Goal: Information Seeking & Learning: Learn about a topic

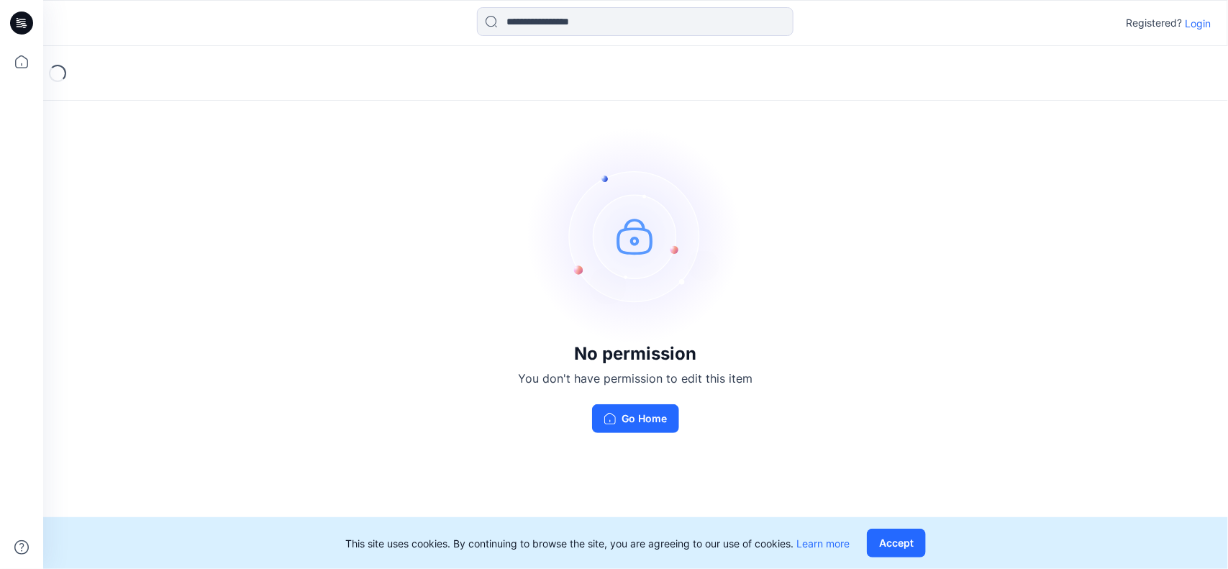
click at [40, 63] on div at bounding box center [21, 284] width 43 height 569
click at [29, 63] on icon at bounding box center [22, 62] width 32 height 32
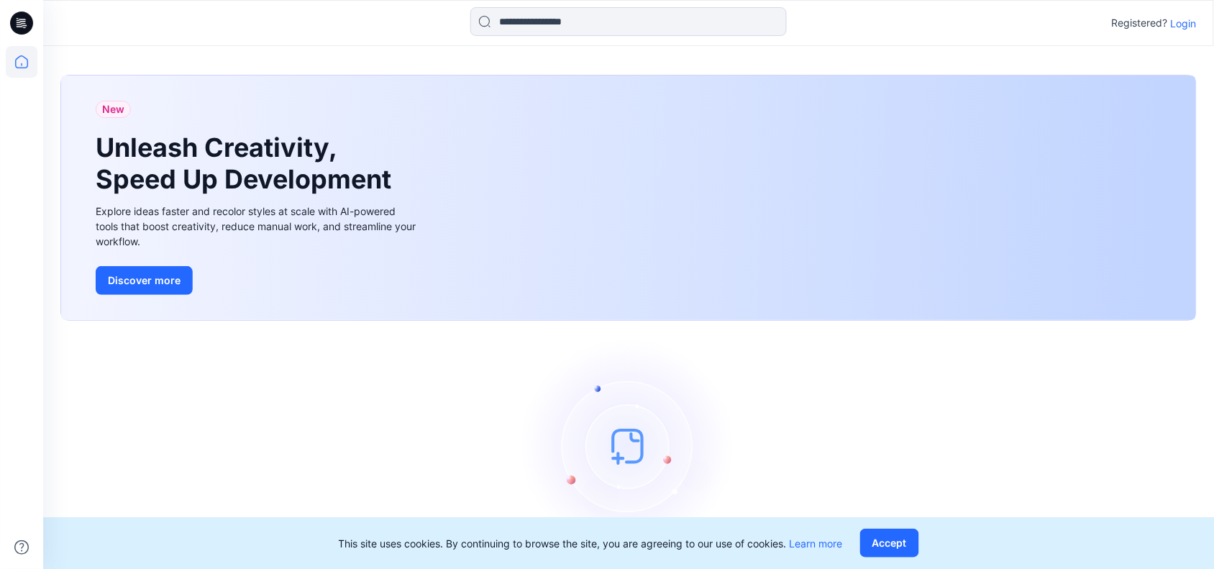
click at [27, 20] on icon at bounding box center [21, 23] width 23 height 23
click at [1190, 23] on p "Login" at bounding box center [1184, 23] width 26 height 15
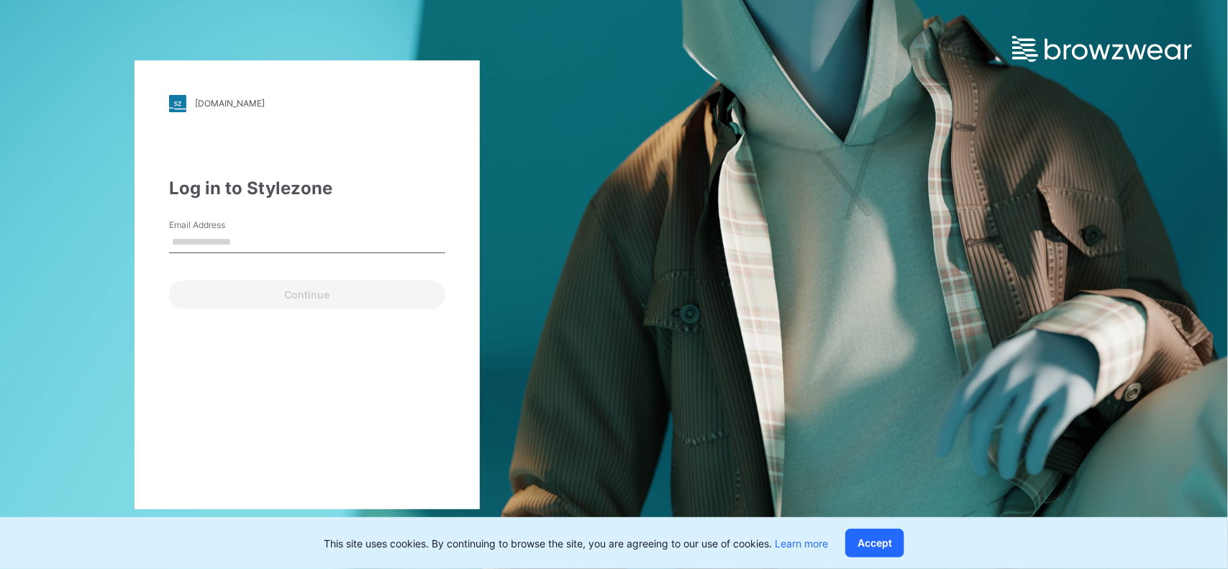
type input "**********"
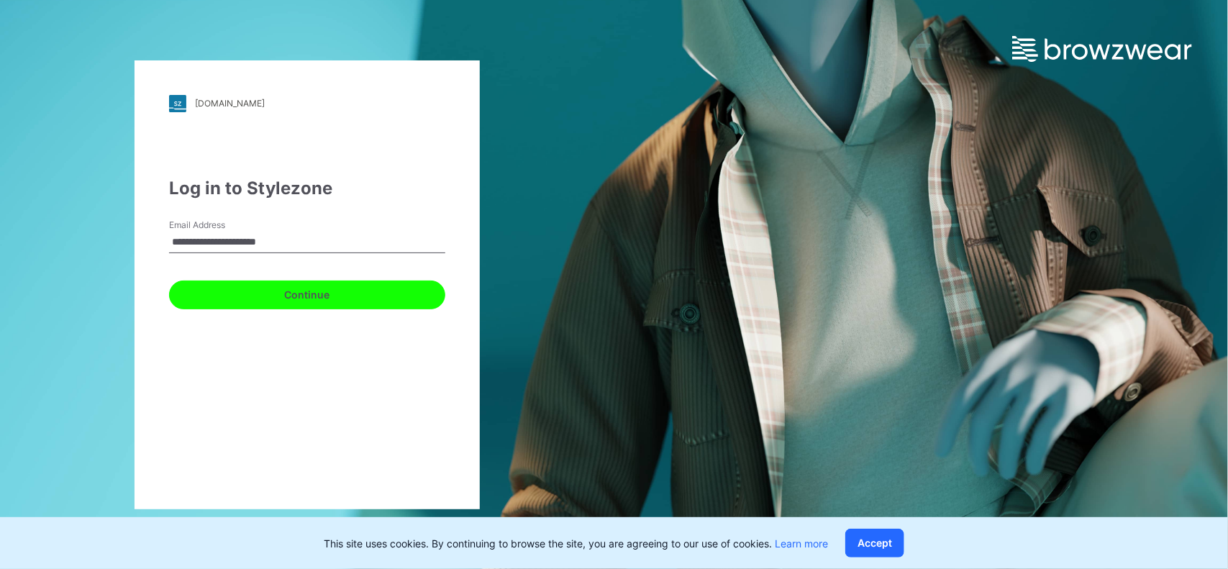
click at [327, 296] on button "Continue" at bounding box center [307, 294] width 276 height 29
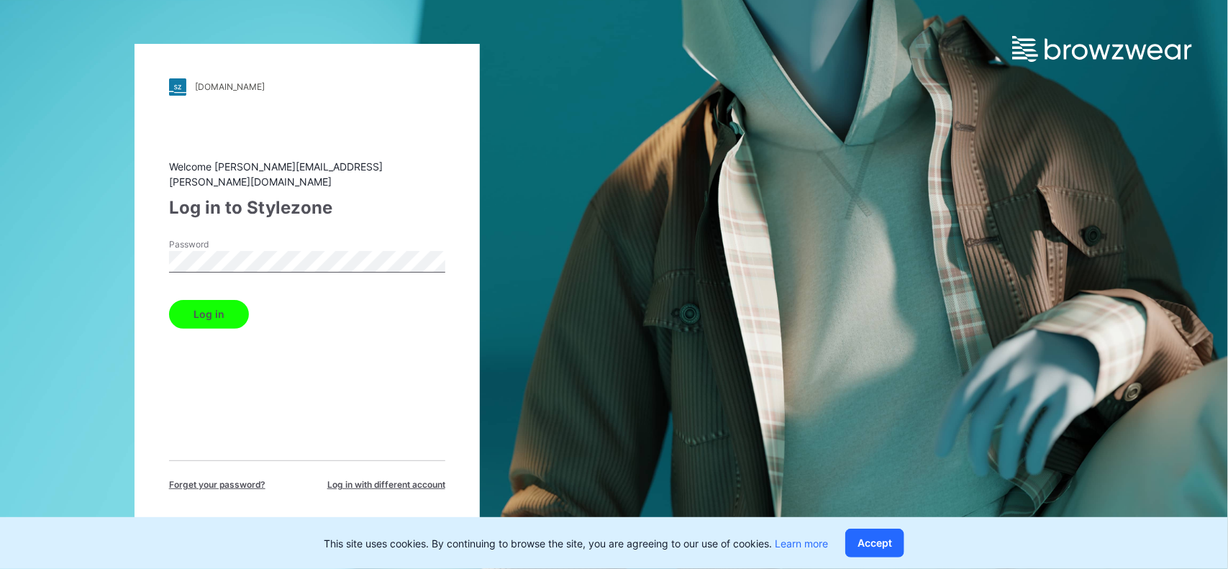
click at [216, 313] on button "Log in" at bounding box center [209, 314] width 80 height 29
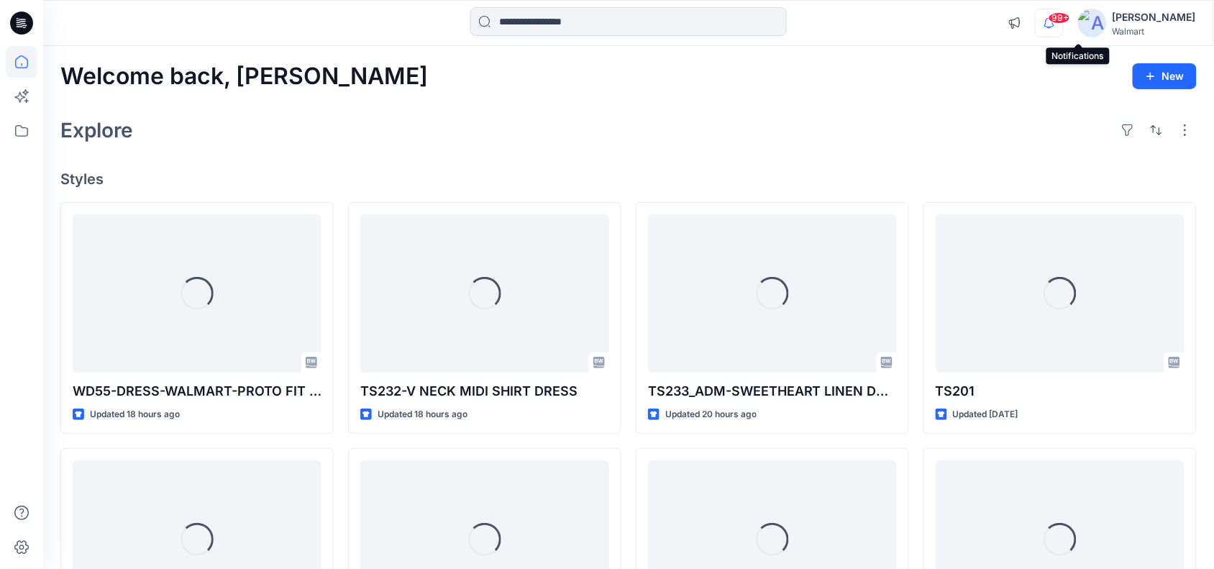
click at [1063, 25] on icon "button" at bounding box center [1049, 23] width 27 height 29
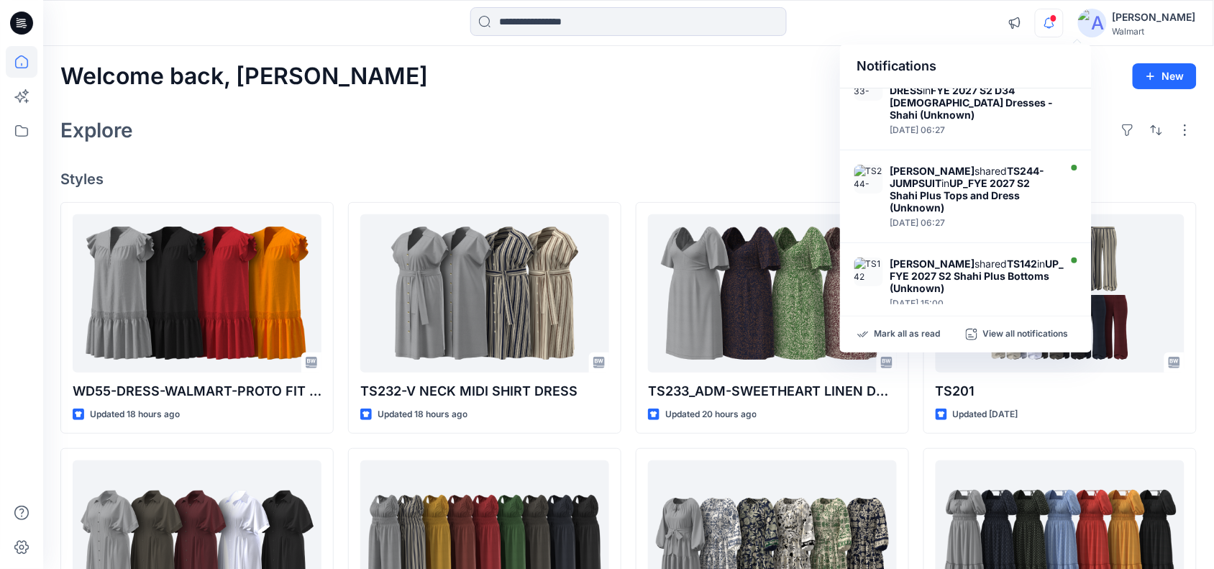
scroll to position [677, 0]
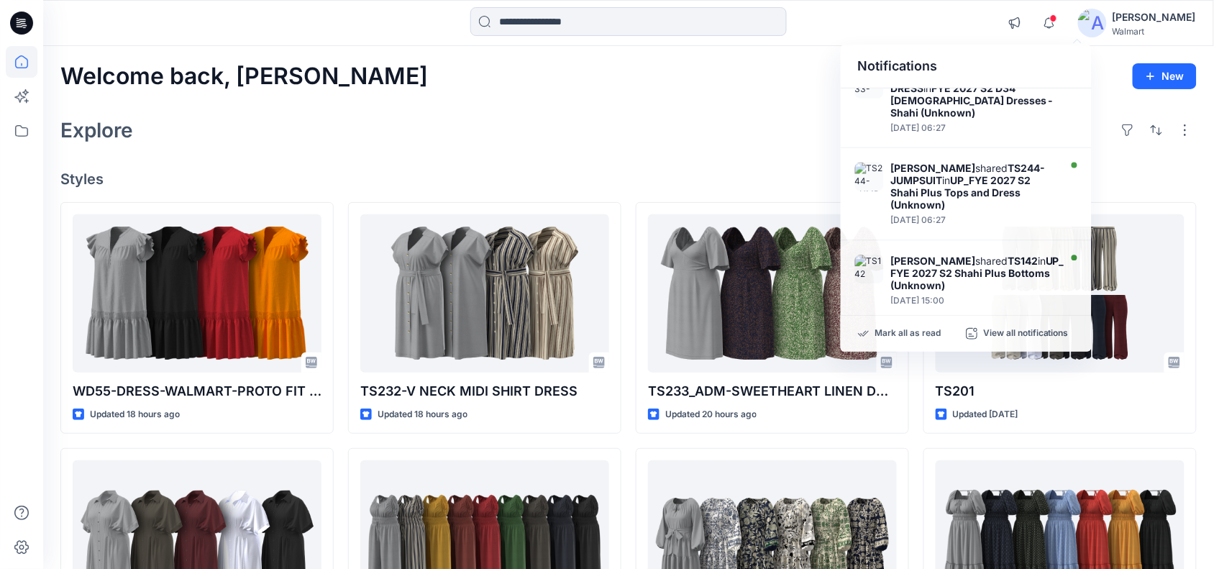
click at [956, 9] on div "Notifications [PERSON_NAME] shared WD55-DRESS-WALMART-PROTO FIT (SZ-M)-24-07-25…" at bounding box center [628, 23] width 1170 height 32
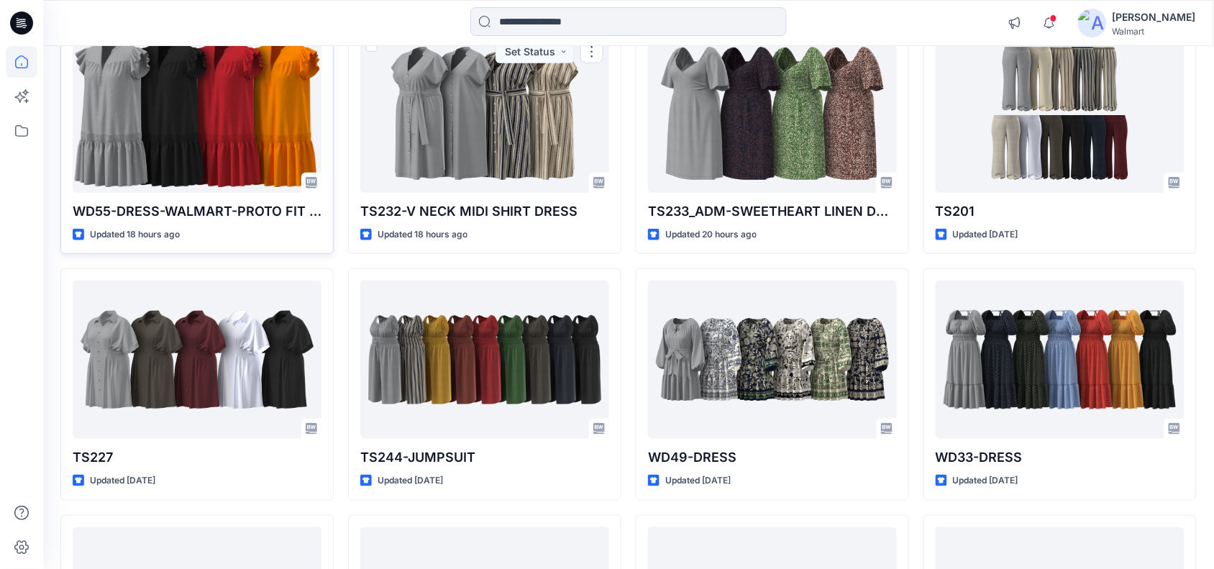
scroll to position [90, 0]
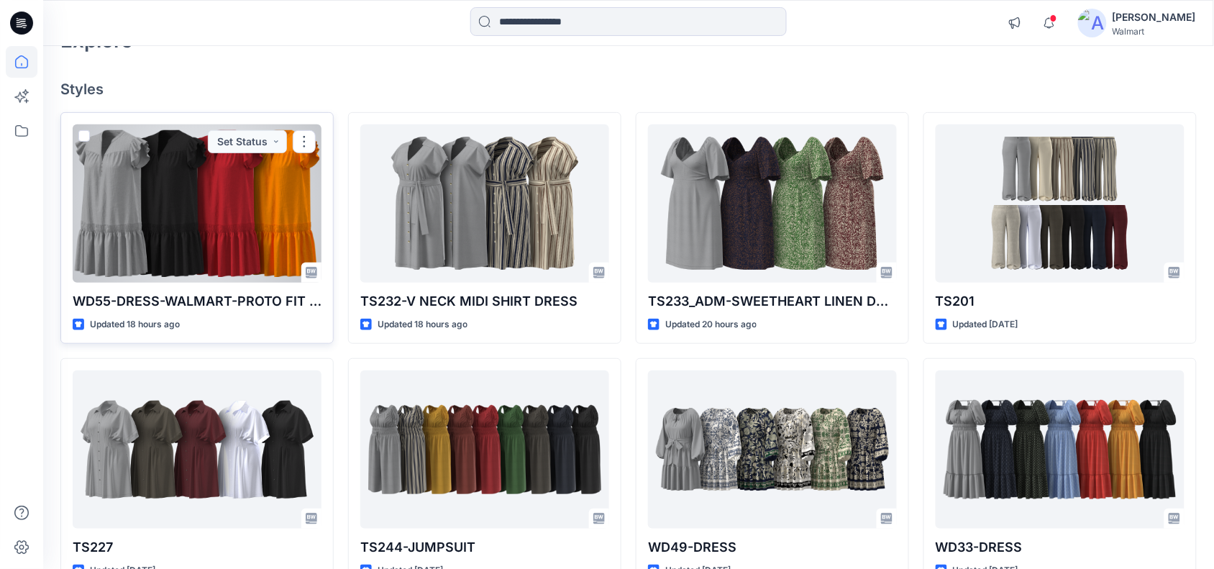
click at [173, 219] on div at bounding box center [197, 203] width 249 height 158
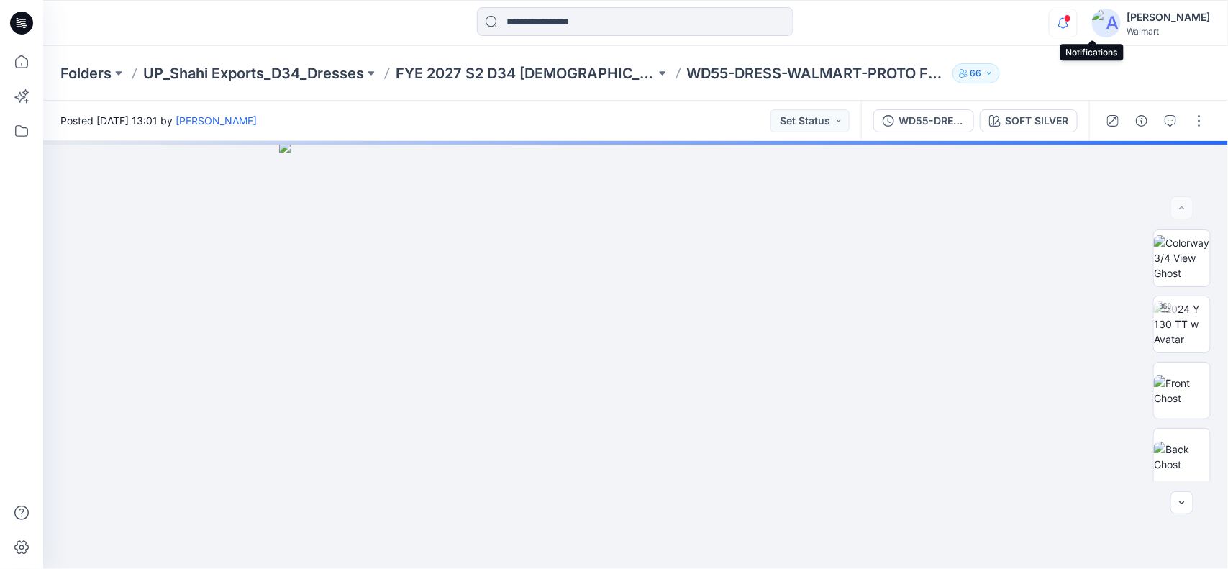
click at [1077, 24] on icon "button" at bounding box center [1062, 23] width 27 height 29
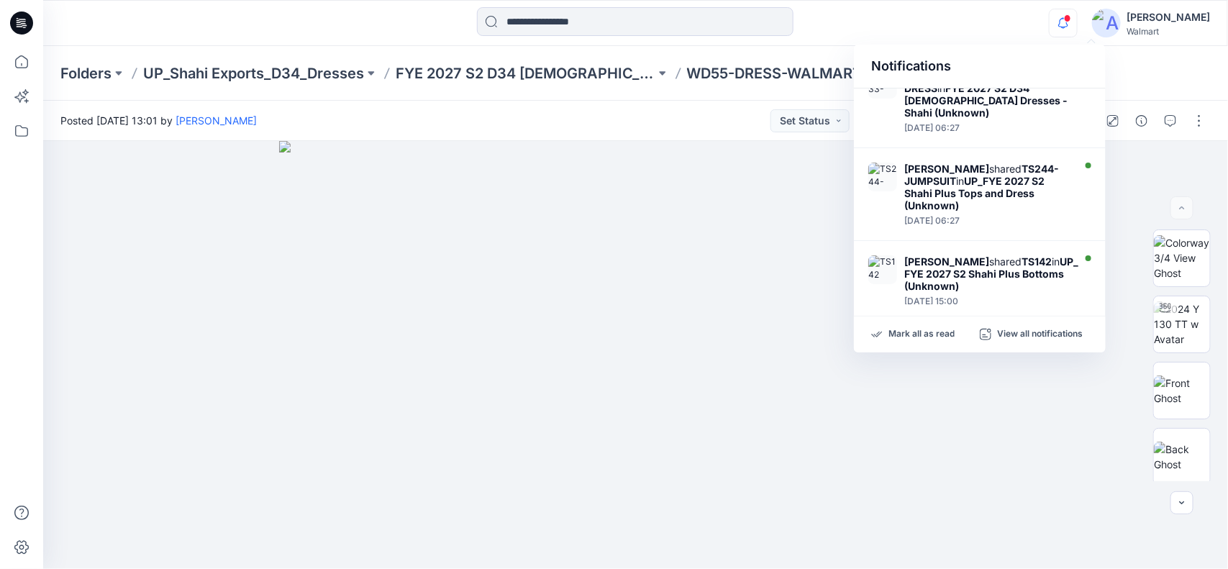
click at [1077, 24] on icon "button" at bounding box center [1062, 23] width 27 height 29
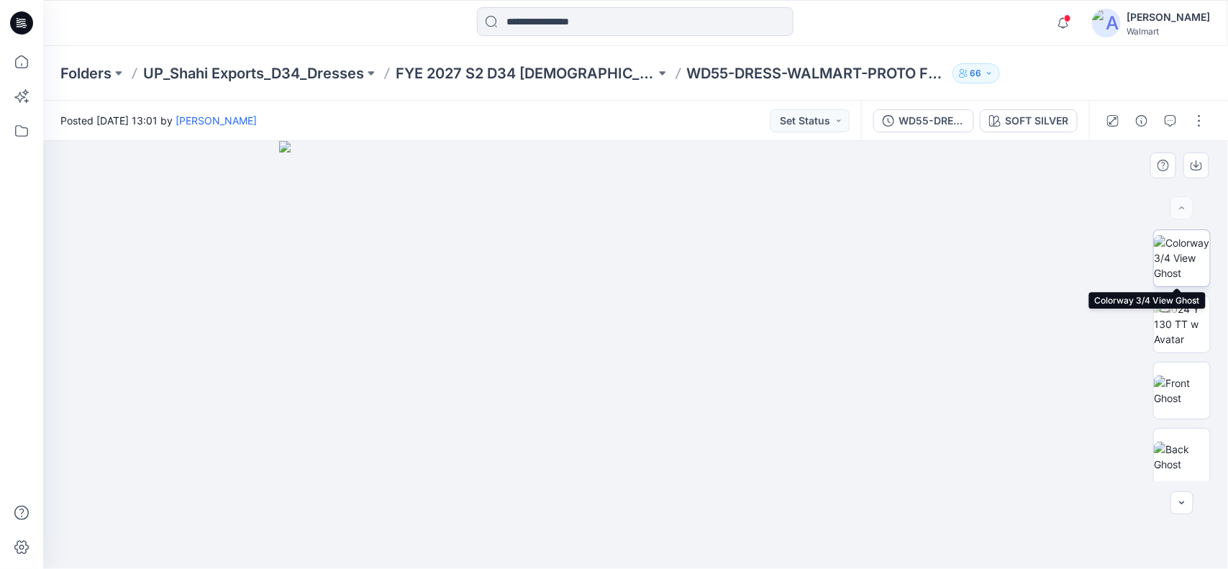
click at [1197, 261] on img at bounding box center [1181, 257] width 56 height 45
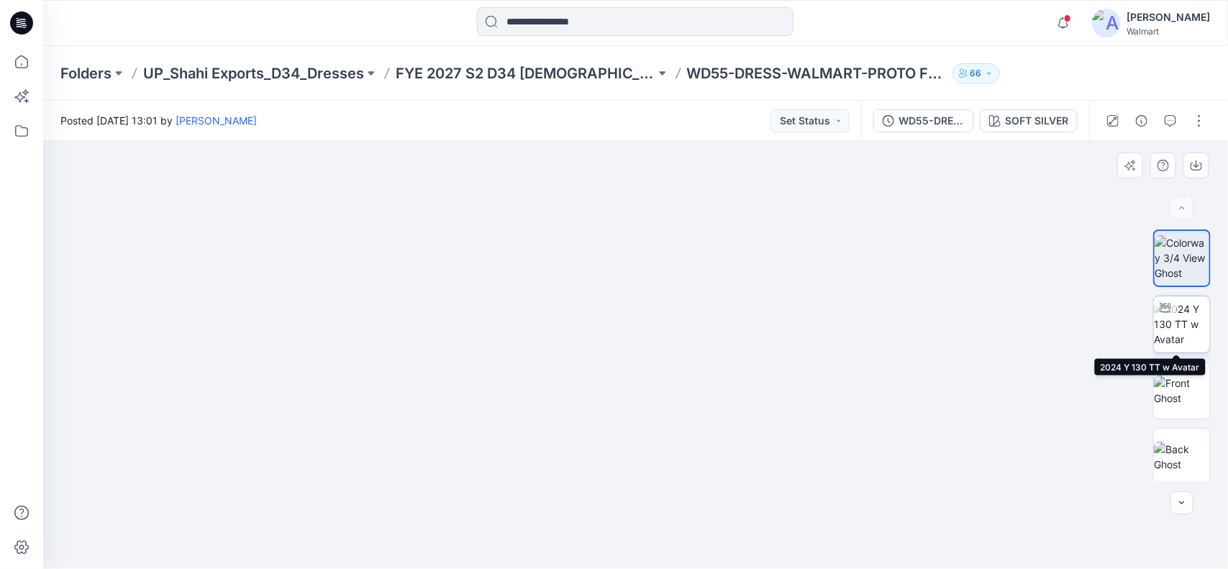
click at [1182, 321] on img at bounding box center [1181, 323] width 56 height 45
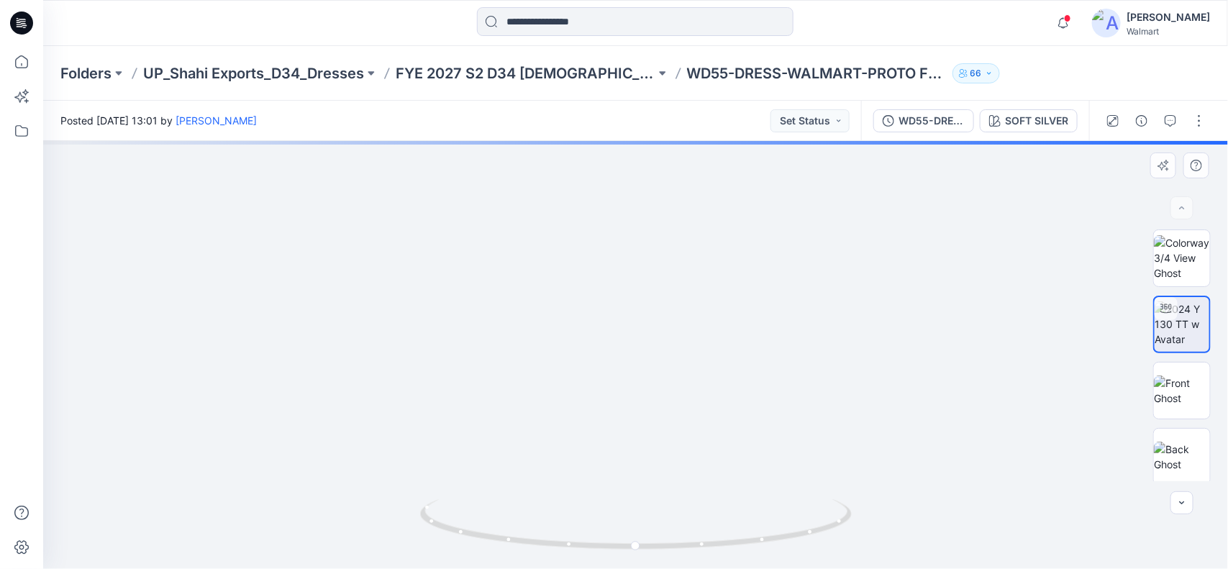
drag, startPoint x: 678, startPoint y: 272, endPoint x: 609, endPoint y: 489, distance: 227.9
click at [1184, 453] on img at bounding box center [1181, 457] width 56 height 30
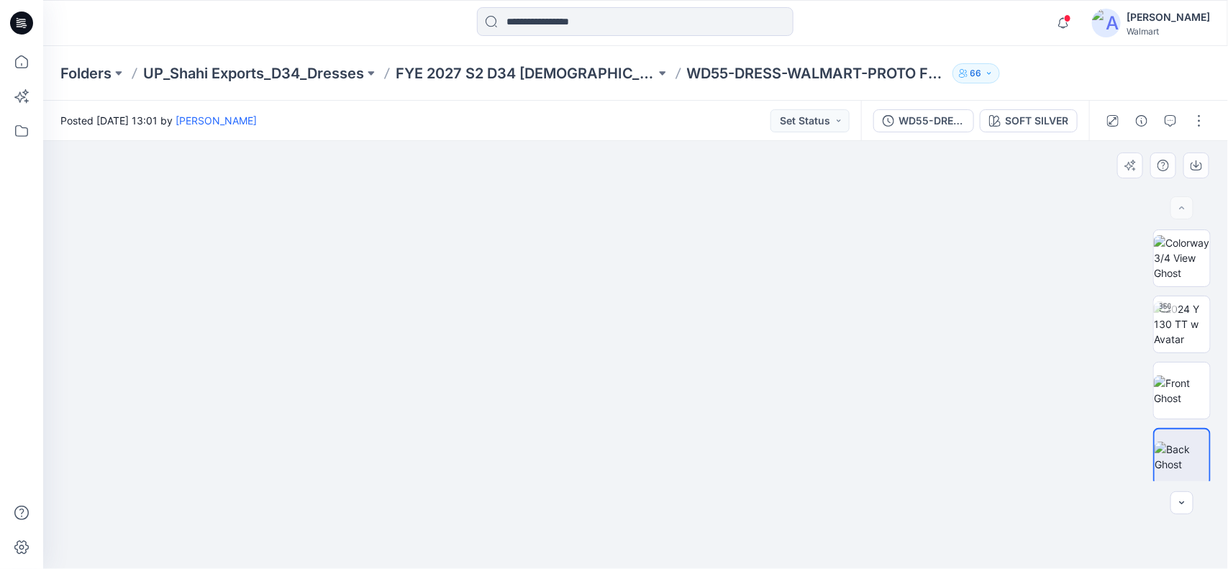
drag, startPoint x: 645, startPoint y: 302, endPoint x: 634, endPoint y: 434, distance: 132.1
click at [634, 434] on img at bounding box center [635, 355] width 244 height 428
drag, startPoint x: 671, startPoint y: 253, endPoint x: 645, endPoint y: 393, distance: 141.9
click at [645, 393] on img at bounding box center [635, 355] width 251 height 428
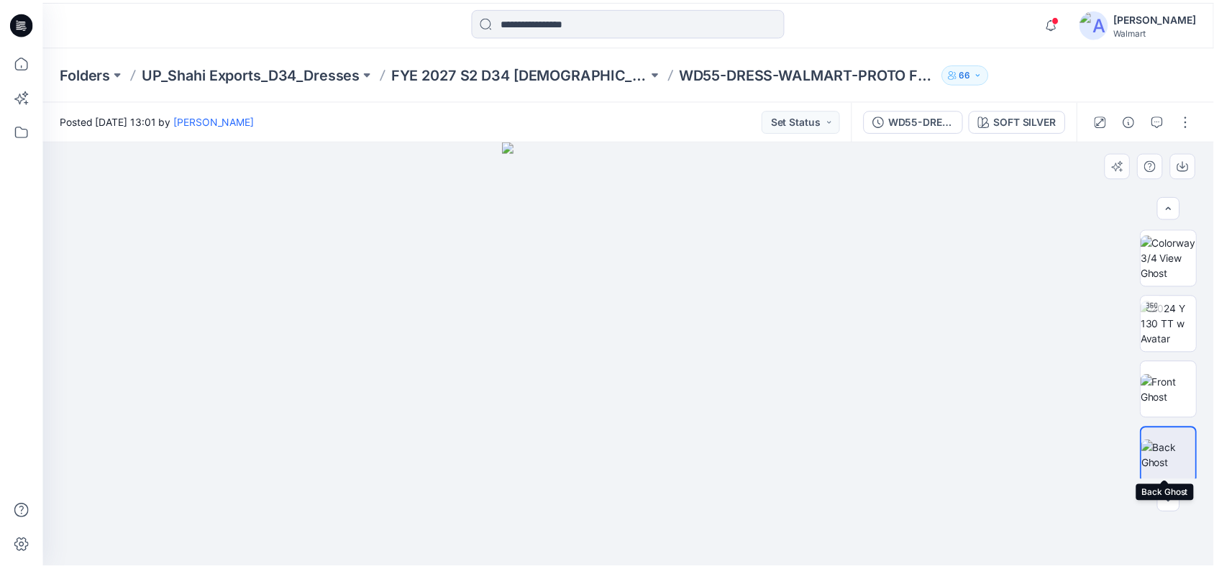
scroll to position [70, 0]
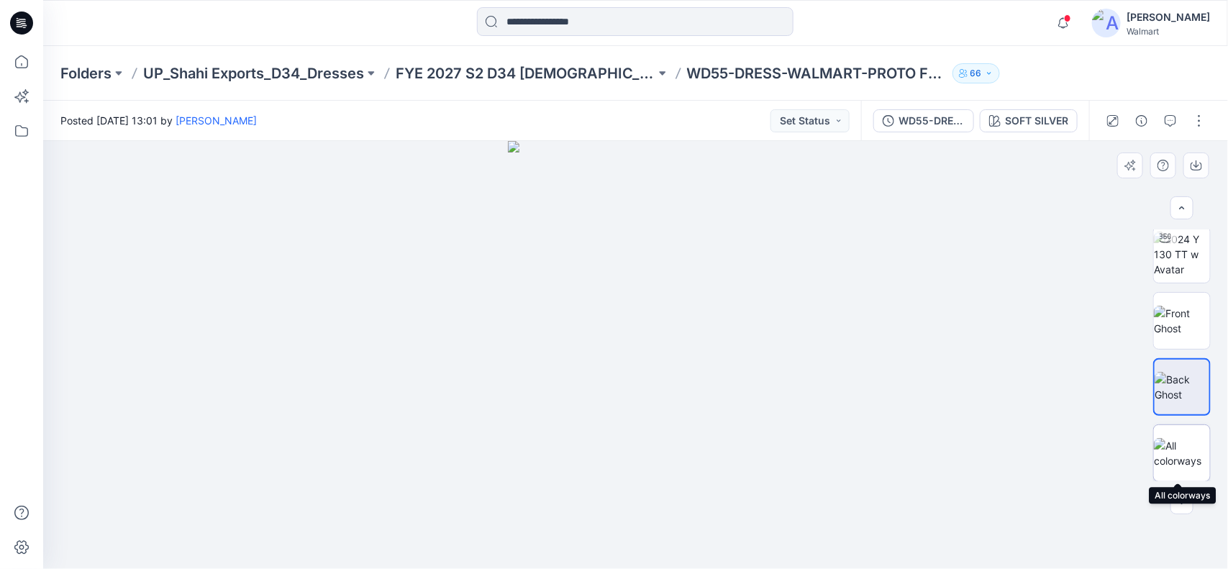
click at [1167, 462] on img at bounding box center [1181, 453] width 56 height 30
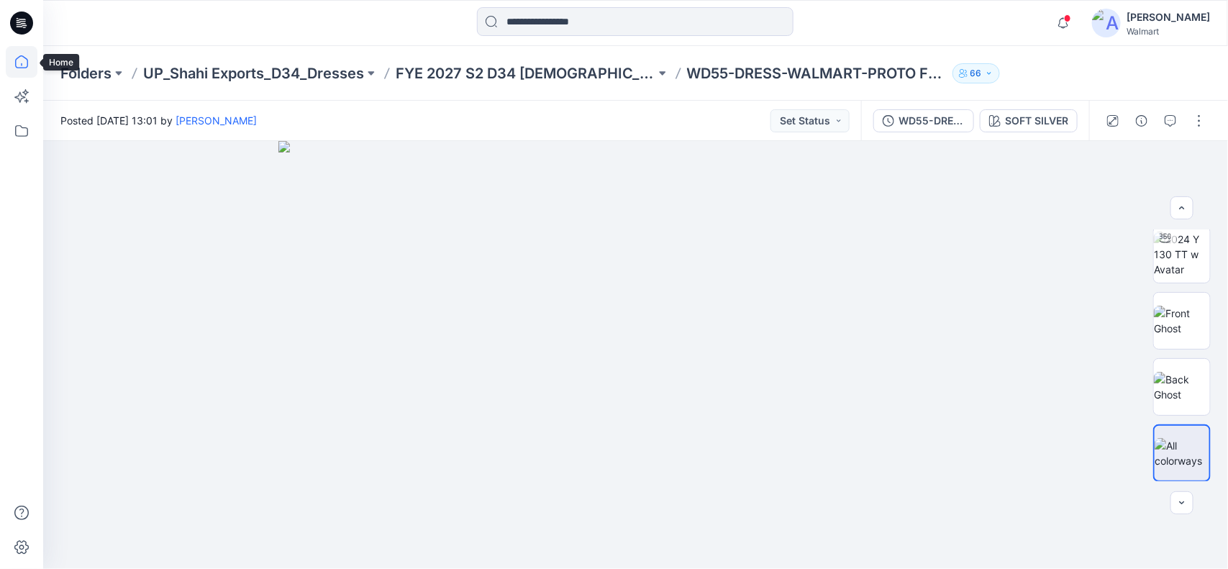
click at [14, 55] on icon at bounding box center [22, 62] width 32 height 32
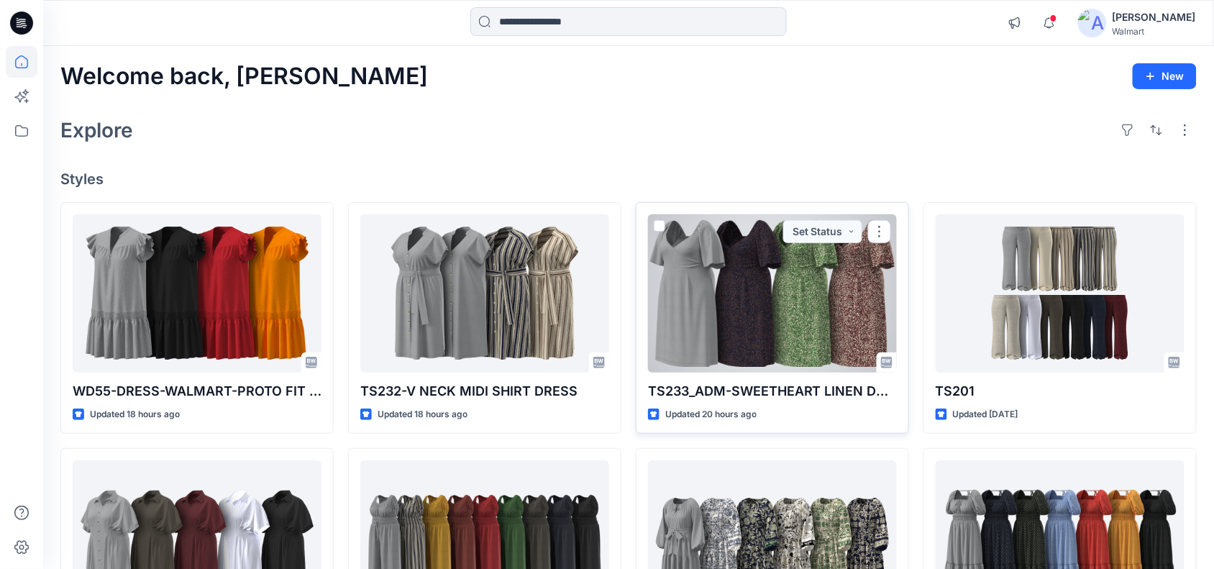
click at [744, 271] on div at bounding box center [772, 293] width 249 height 158
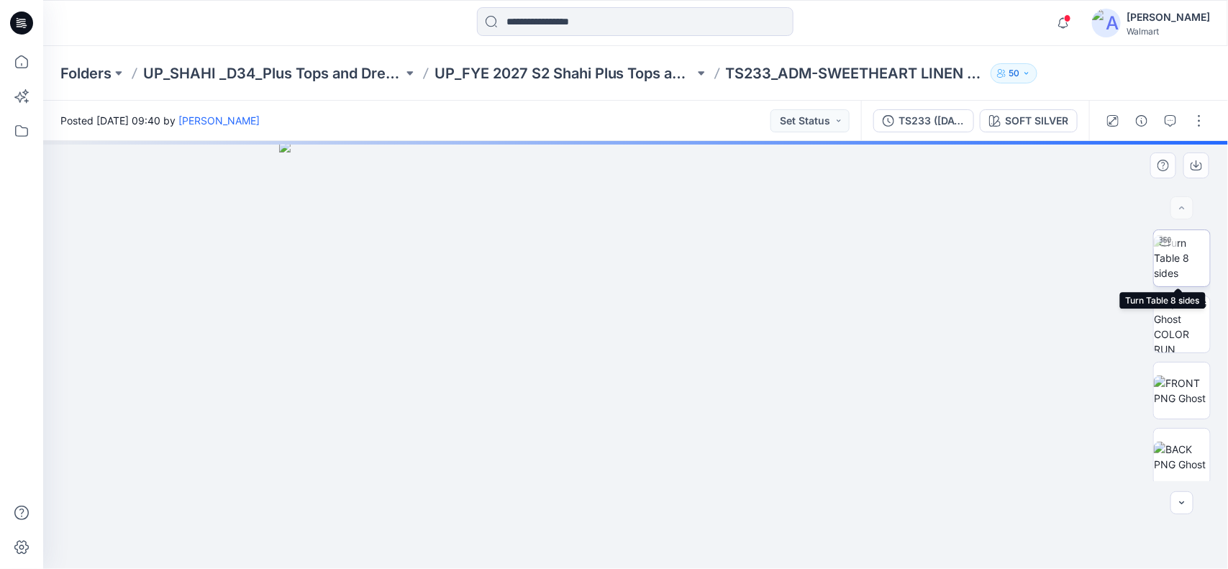
click at [1180, 275] on img at bounding box center [1181, 257] width 56 height 45
drag, startPoint x: 655, startPoint y: 268, endPoint x: 647, endPoint y: 469, distance: 201.5
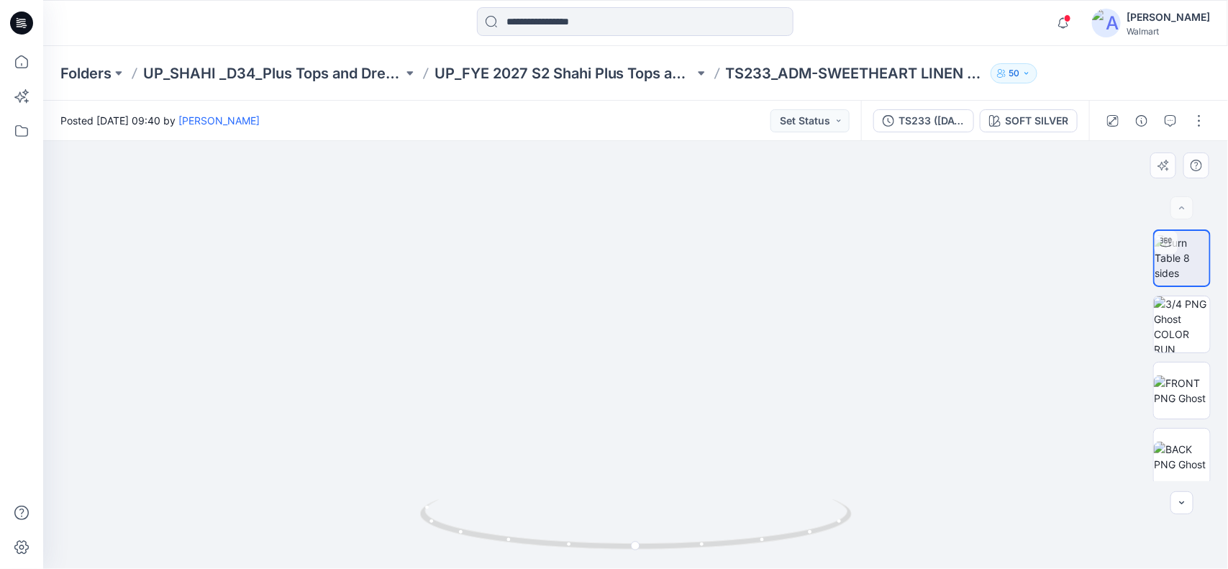
drag, startPoint x: 671, startPoint y: 457, endPoint x: 627, endPoint y: 307, distance: 156.6
drag, startPoint x: 719, startPoint y: 523, endPoint x: 731, endPoint y: 355, distance: 168.7
click at [731, 355] on div at bounding box center [635, 355] width 1184 height 428
drag, startPoint x: 713, startPoint y: 375, endPoint x: 698, endPoint y: 279, distance: 97.7
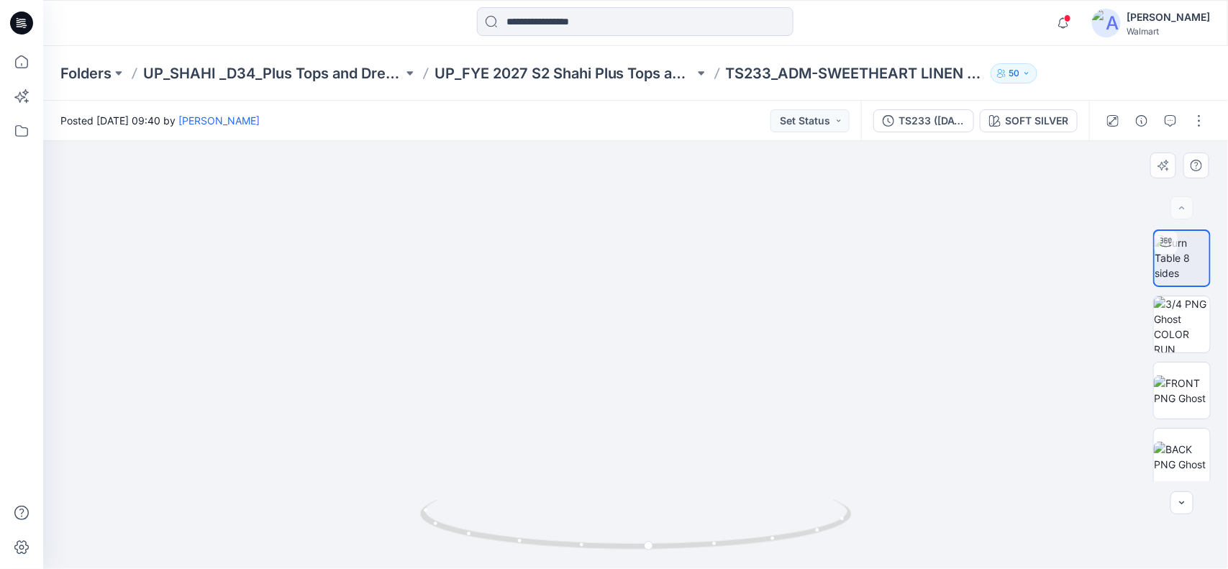
drag, startPoint x: 685, startPoint y: 355, endPoint x: 718, endPoint y: 227, distance: 131.3
drag, startPoint x: 652, startPoint y: 385, endPoint x: 670, endPoint y: 162, distance: 224.4
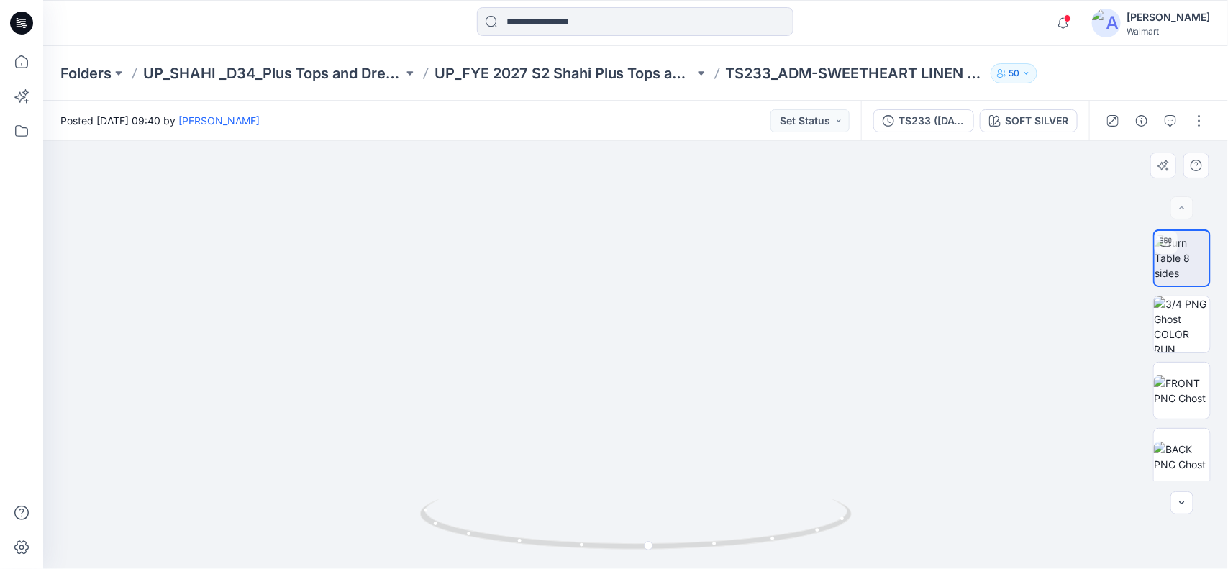
drag, startPoint x: 655, startPoint y: 392, endPoint x: 701, endPoint y: 230, distance: 168.2
drag, startPoint x: 688, startPoint y: 355, endPoint x: 692, endPoint y: 158, distance: 196.4
drag, startPoint x: 685, startPoint y: 337, endPoint x: 678, endPoint y: 271, distance: 65.8
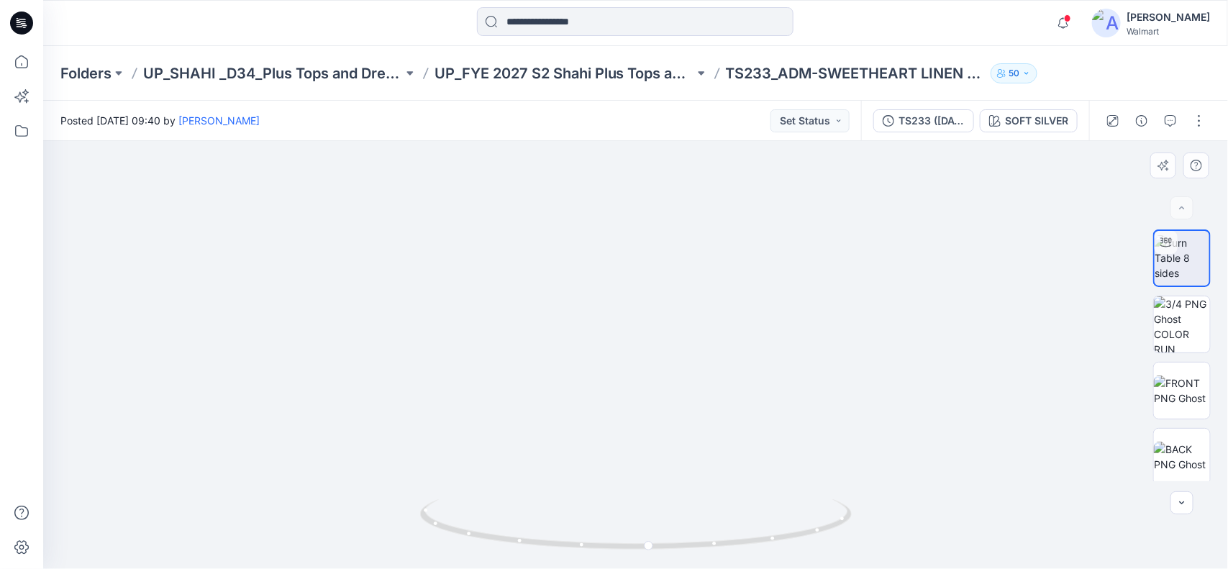
click at [1173, 449] on img at bounding box center [1181, 457] width 56 height 30
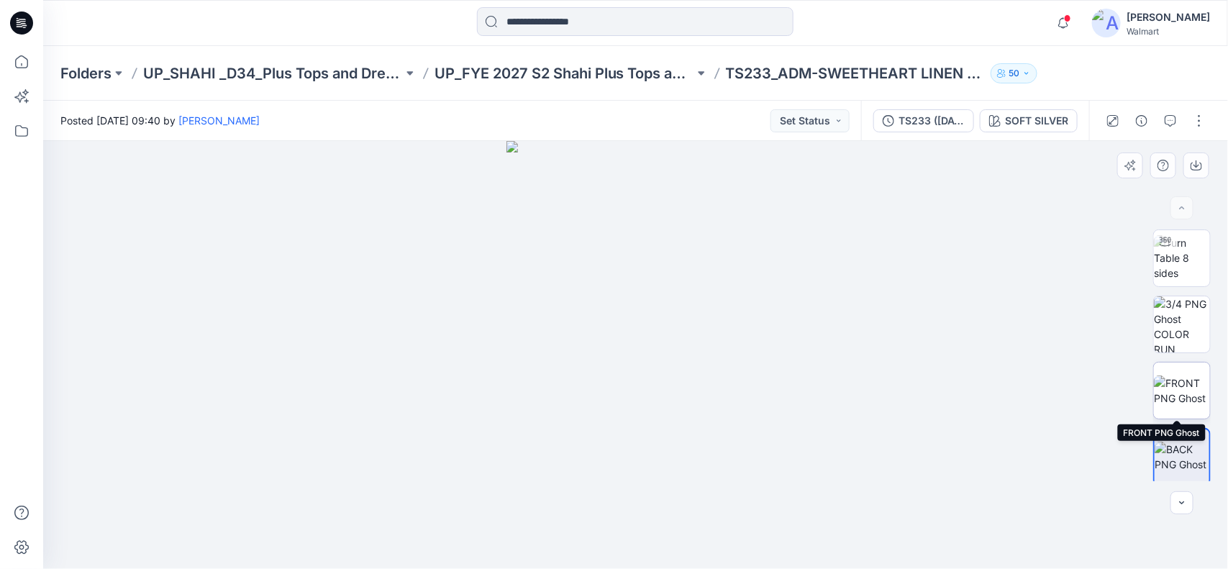
click at [1183, 389] on img at bounding box center [1181, 390] width 56 height 30
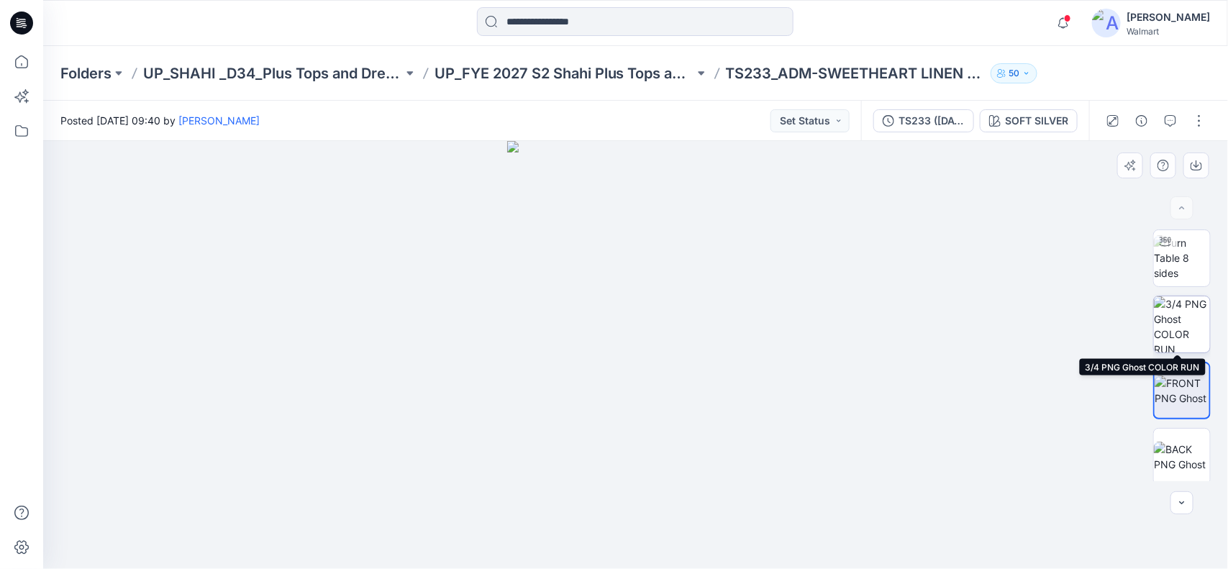
click at [1170, 332] on img at bounding box center [1181, 324] width 56 height 56
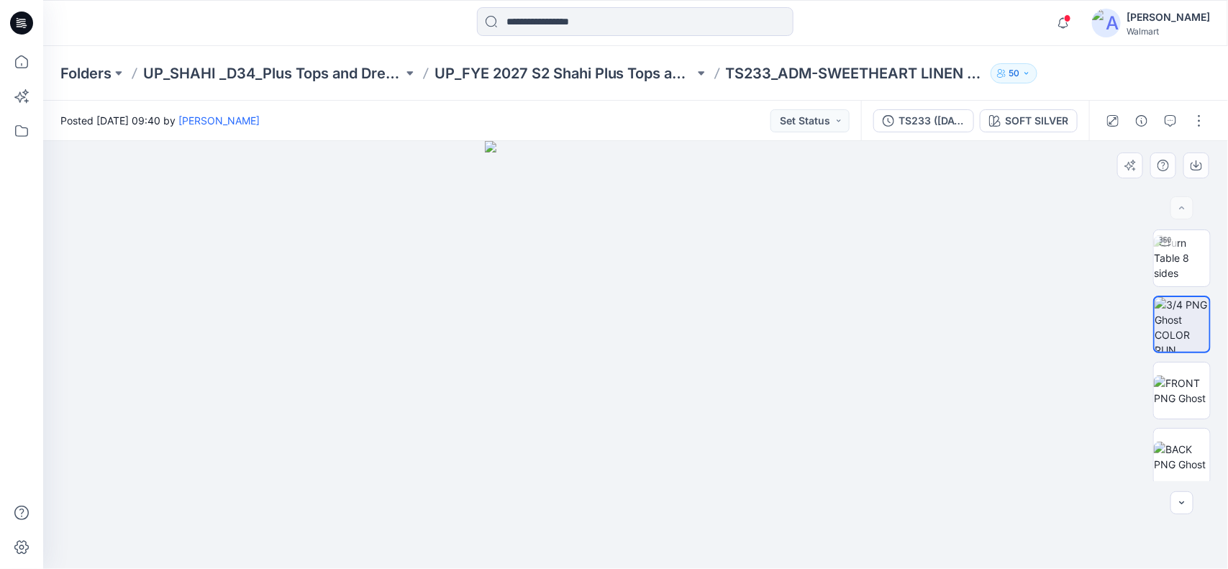
drag, startPoint x: 676, startPoint y: 308, endPoint x: 664, endPoint y: 491, distance: 183.8
click at [664, 491] on img at bounding box center [636, 355] width 302 height 428
click at [1164, 273] on img at bounding box center [1181, 257] width 56 height 45
drag, startPoint x: 657, startPoint y: 444, endPoint x: 645, endPoint y: 554, distance: 109.9
click at [645, 554] on div at bounding box center [635, 355] width 1184 height 428
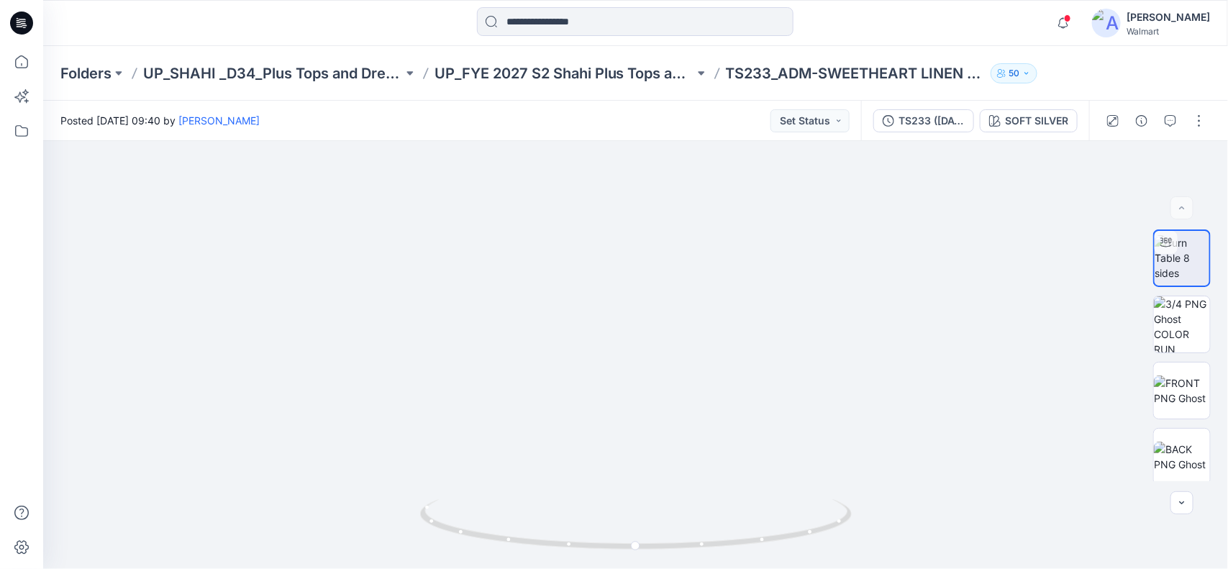
drag, startPoint x: 687, startPoint y: 490, endPoint x: 701, endPoint y: 572, distance: 83.2
click at [701, 568] on html "Notifications [PERSON_NAME] shared WD55-DRESS-WALMART-PROTO FIT (SZ-M)-24-07-25…" at bounding box center [614, 284] width 1228 height 569
click at [22, 54] on icon at bounding box center [22, 62] width 32 height 32
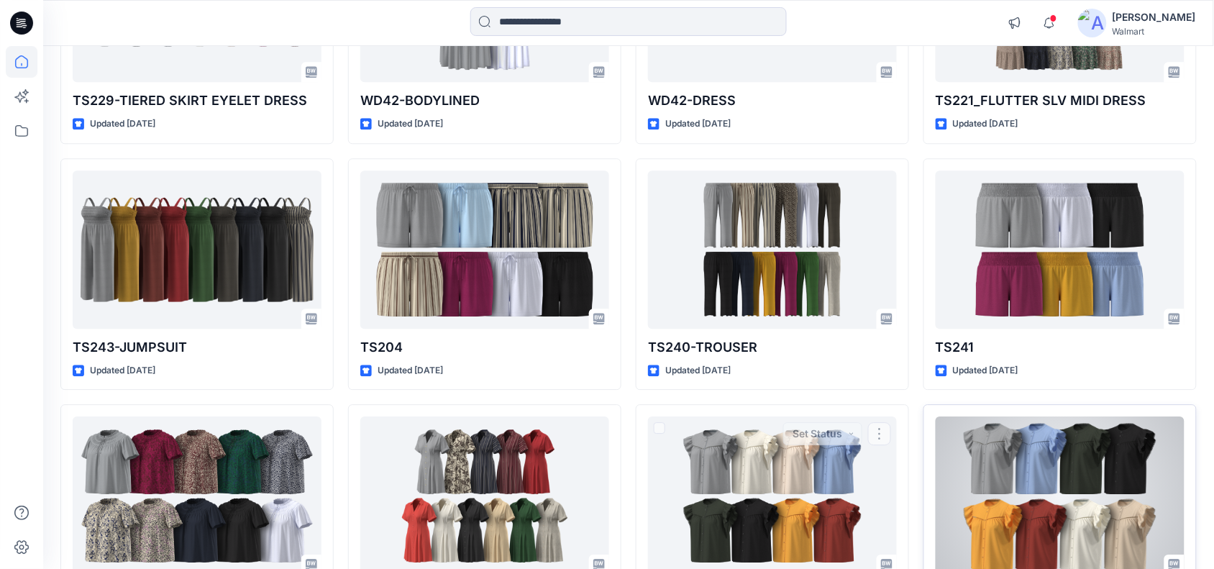
scroll to position [849, 0]
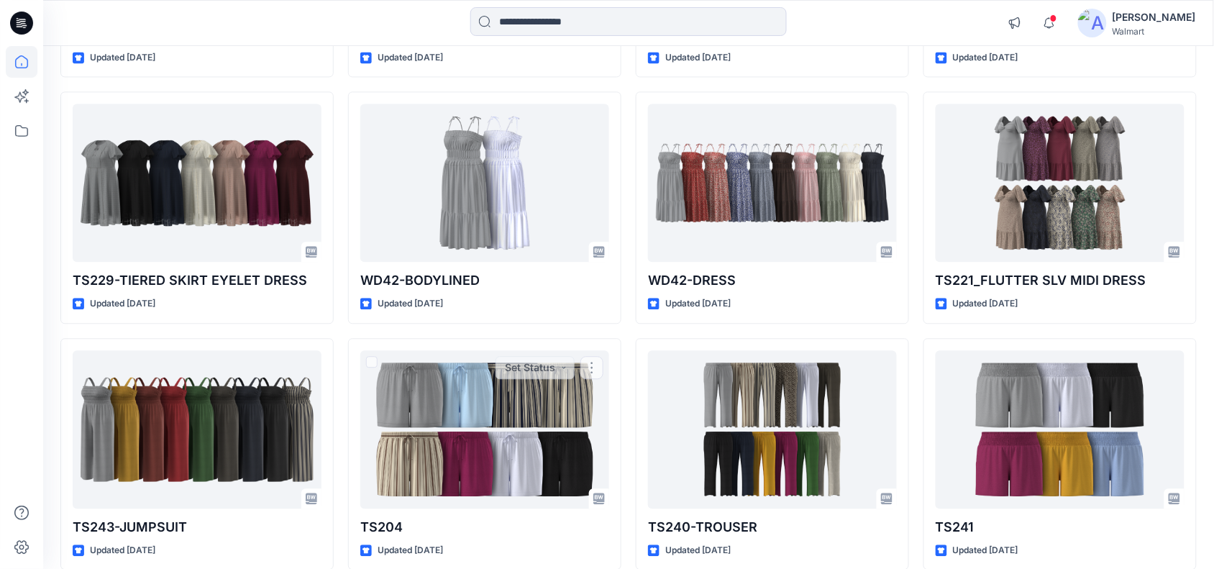
drag, startPoint x: 371, startPoint y: 558, endPoint x: 79, endPoint y: 611, distance: 296.8
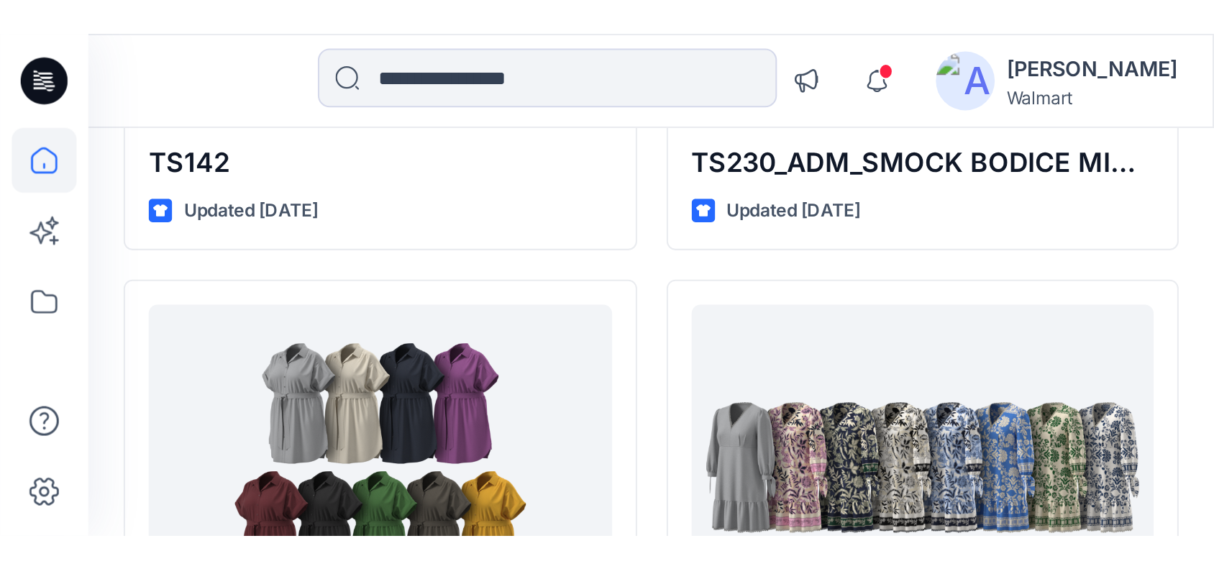
scroll to position [730, 0]
